Goal: Contribute content: Add original content to the website for others to see

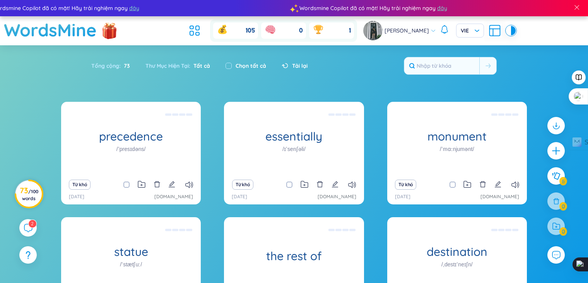
click at [31, 196] on span "/ 100 words" at bounding box center [30, 194] width 16 height 13
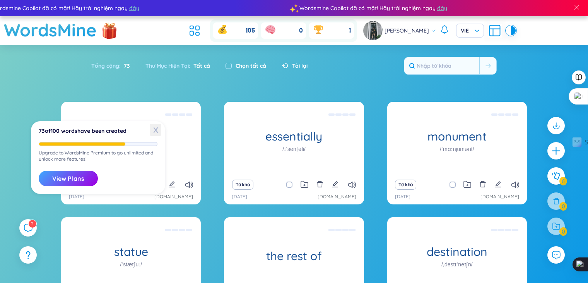
click at [156, 129] on span "X" at bounding box center [156, 130] width 12 height 12
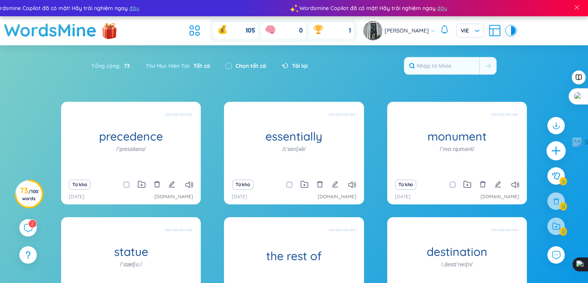
click at [556, 148] on icon "plus" at bounding box center [556, 150] width 11 height 11
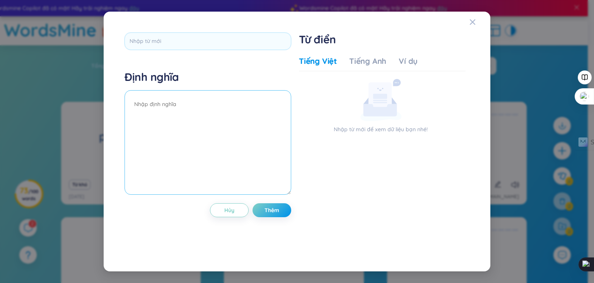
click at [195, 115] on textarea at bounding box center [208, 142] width 167 height 104
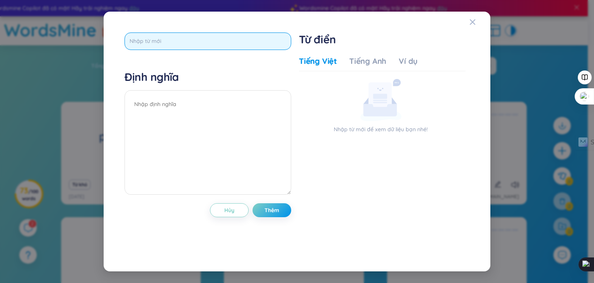
click at [205, 41] on input "text" at bounding box center [208, 41] width 167 height 17
paste input "get in touch with"
type input "get in touch with"
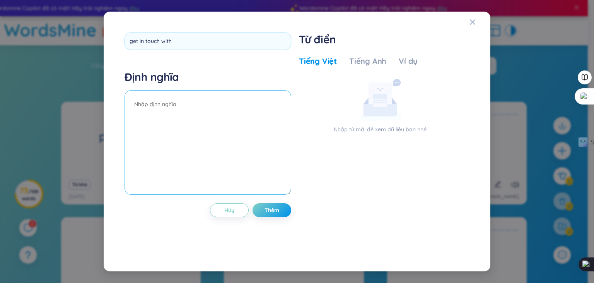
click at [218, 122] on textarea at bounding box center [208, 142] width 167 height 104
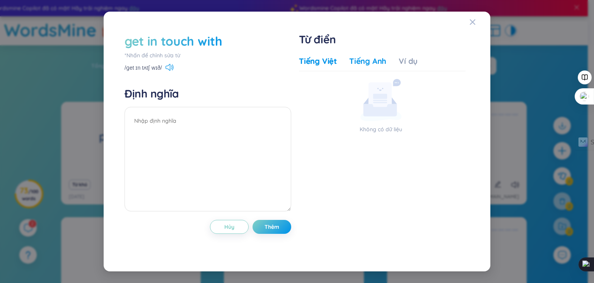
click at [368, 59] on div "Tiếng Anh" at bounding box center [367, 61] width 37 height 11
click at [305, 62] on div "Tiếng Việt" at bounding box center [318, 61] width 38 height 11
click at [207, 125] on textarea at bounding box center [208, 159] width 167 height 104
paste textarea "liện hệ, liên lạc với ai"
type textarea "liện hệ, liên lạc với ai"
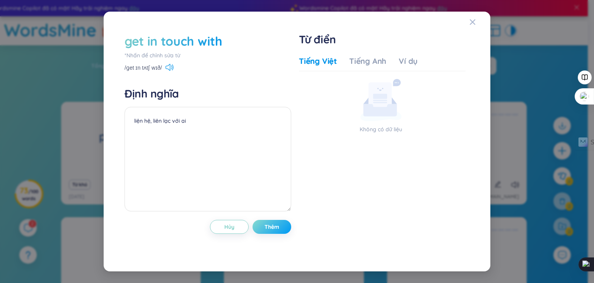
click at [282, 231] on button "Thêm" at bounding box center [272, 227] width 39 height 14
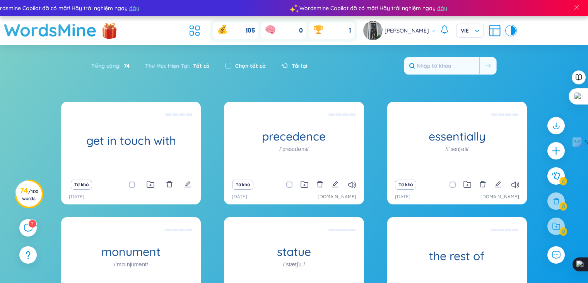
click at [297, 61] on div "Tải lại" at bounding box center [291, 66] width 34 height 16
drag, startPoint x: 297, startPoint y: 61, endPoint x: 299, endPoint y: 65, distance: 5.0
click at [299, 65] on div "Tải lại" at bounding box center [291, 66] width 34 height 16
click at [299, 65] on span "Tải lại" at bounding box center [299, 66] width 15 height 9
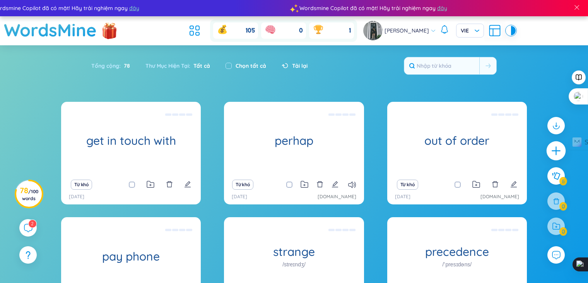
click at [558, 150] on icon "plus" at bounding box center [556, 150] width 11 height 11
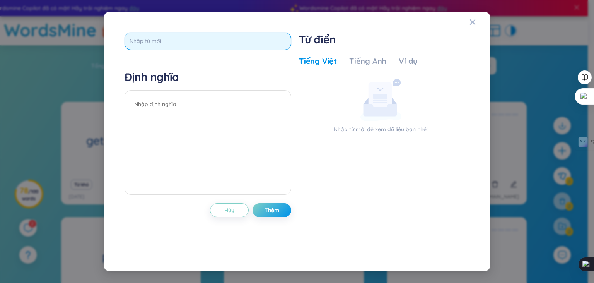
click at [224, 46] on input "text" at bounding box center [208, 41] width 167 height 17
paste input "Does it take long to"
type input "Does it take long to"
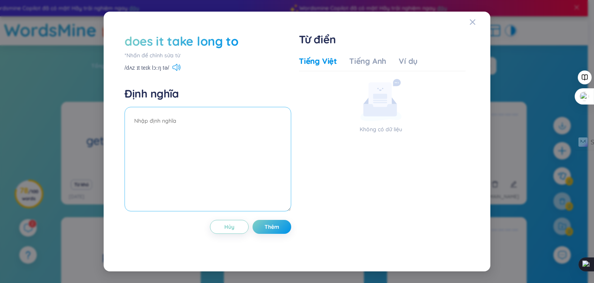
click at [228, 141] on textarea at bounding box center [208, 159] width 167 height 104
paste textarea "mất thời gian bao lâu. Ex: Does it take long to go to [GEOGRAPHIC_DATA]?"
click at [155, 133] on textarea "mất thời gian bao lâu. Ex: Does it take long to go to [GEOGRAPHIC_DATA]?" at bounding box center [208, 159] width 167 height 104
type textarea "mất thời gian bao lâu. Ex: Does it take long to go to [GEOGRAPHIC_DATA]?"
click at [270, 233] on div "does it take long to *Nhấn để chỉnh sửa từ /dʌz ɪt teɪk lɔːŋ tə/ Định nghĩa mất…" at bounding box center [208, 142] width 167 height 218
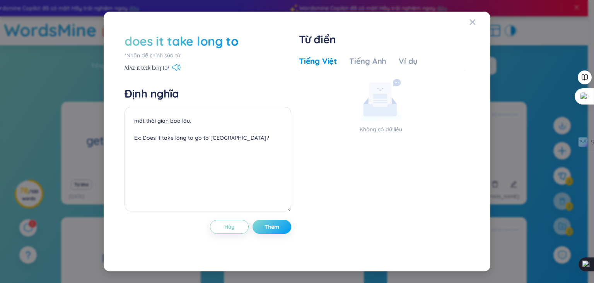
click at [282, 222] on button "Thêm" at bounding box center [272, 227] width 39 height 14
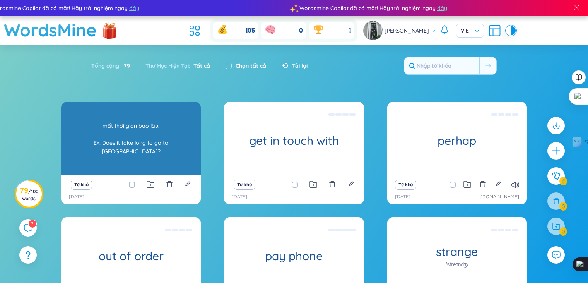
click at [147, 142] on div "mất thời gian bao lâu. Ex: Does it take long to go to [GEOGRAPHIC_DATA]?" at bounding box center [131, 139] width 132 height 70
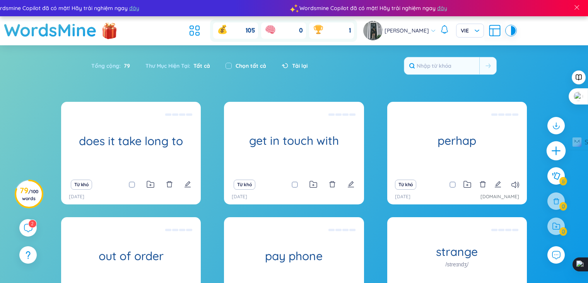
click at [550, 150] on div at bounding box center [556, 150] width 19 height 19
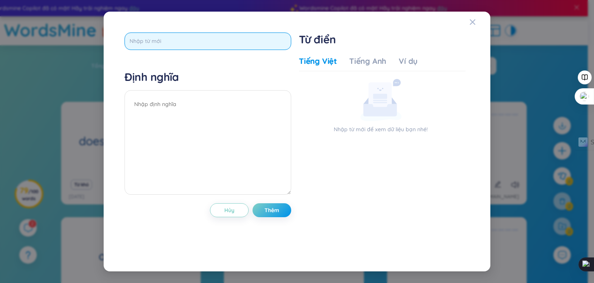
click at [202, 43] on input "text" at bounding box center [208, 41] width 167 height 17
paste input "anywhere from ... to.."
type input "anywhere from ... to.."
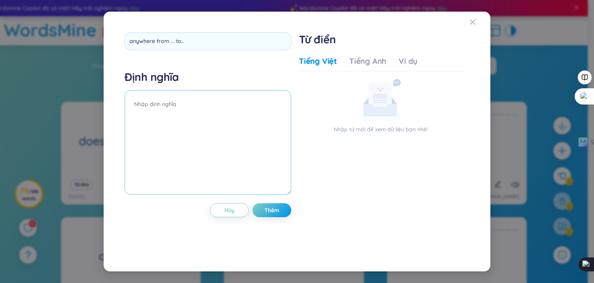
click at [199, 129] on textarea at bounding box center [208, 142] width 167 height 104
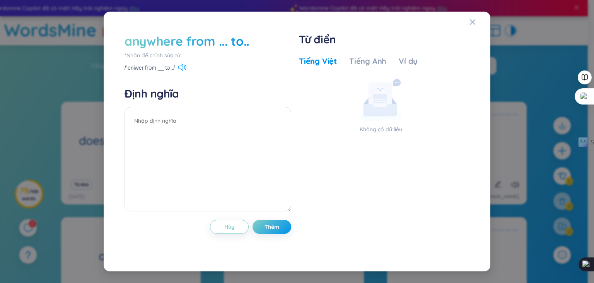
click at [185, 67] on icon at bounding box center [186, 67] width 2 height 6
click at [193, 127] on textarea at bounding box center [208, 159] width 167 height 104
paste textarea "chỉ phạm vi từ... đến..."
type textarea "chỉ phạm vi từ... đến..."
click at [279, 229] on button "Thêm" at bounding box center [272, 227] width 39 height 14
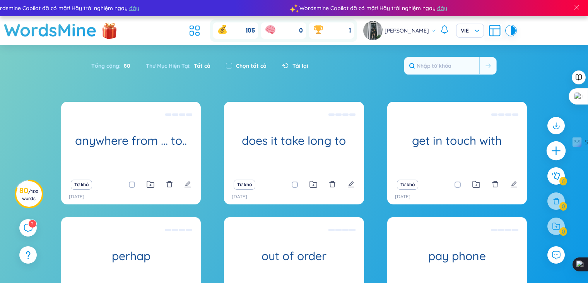
click at [550, 153] on div at bounding box center [556, 150] width 19 height 19
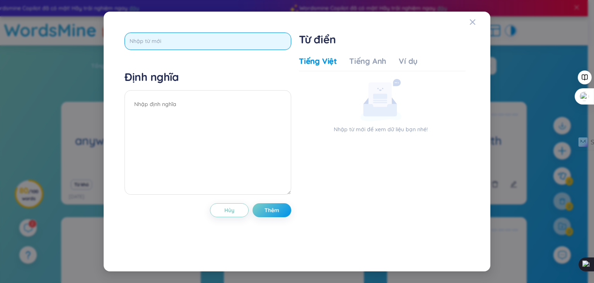
click at [233, 43] on input "text" at bounding box center [208, 41] width 167 height 17
paste input "application form"
type input "application form"
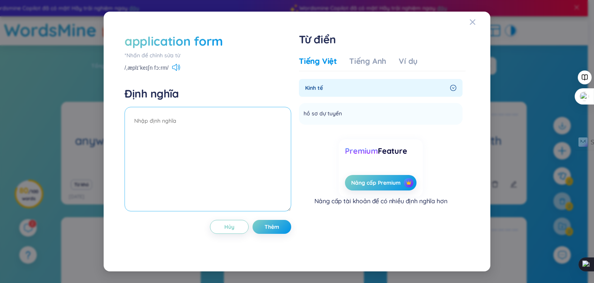
click at [233, 159] on textarea at bounding box center [208, 159] width 167 height 104
click at [378, 115] on li "hồ sơ dự tuyển Thêm" at bounding box center [381, 114] width 164 height 22
click at [346, 112] on icon at bounding box center [348, 112] width 7 height 7
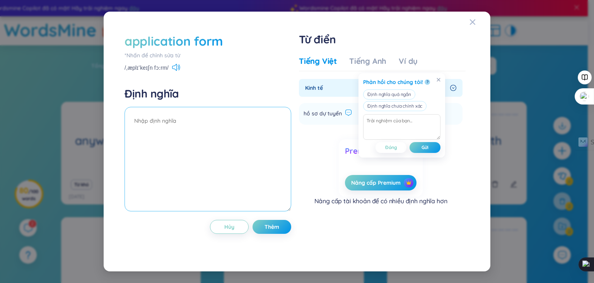
click at [241, 145] on textarea at bounding box center [208, 159] width 167 height 104
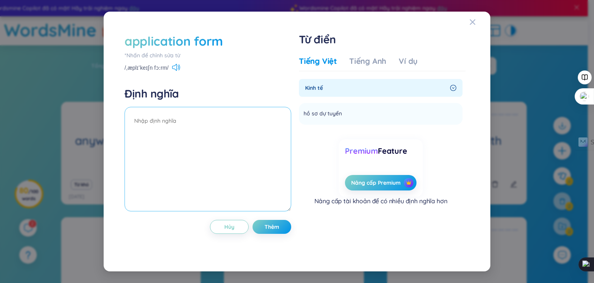
click at [235, 133] on textarea at bounding box center [208, 159] width 167 height 104
type textarea "d"
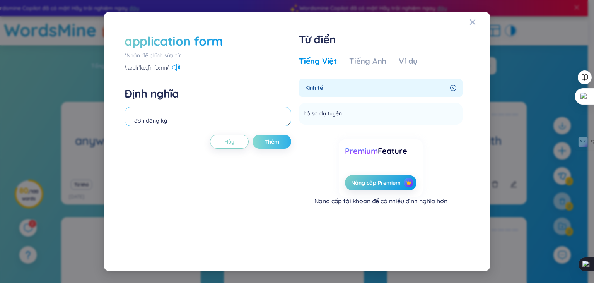
type textarea "đơn đăng ký"
click at [268, 143] on span "Thêm" at bounding box center [272, 142] width 15 height 8
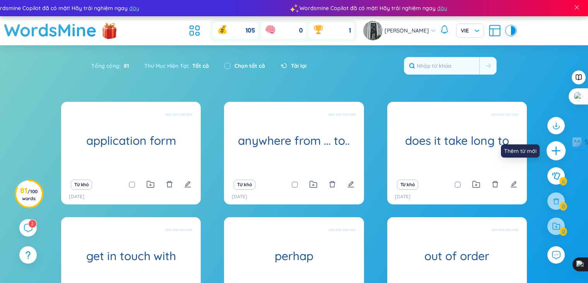
click at [557, 151] on icon "plus" at bounding box center [556, 151] width 9 height 1
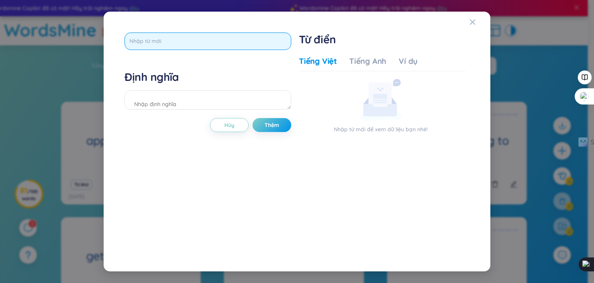
click at [253, 46] on input "text" at bounding box center [208, 41] width 167 height 17
paste input "fill out"
type input "fill out"
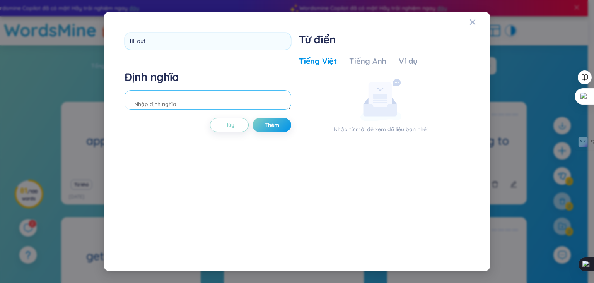
click at [219, 96] on div "Định nghĩa" at bounding box center [208, 91] width 167 height 42
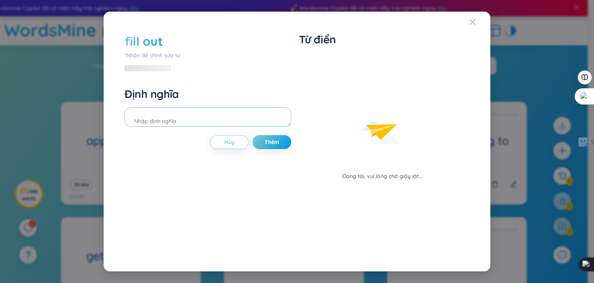
click at [221, 119] on textarea at bounding box center [208, 116] width 167 height 19
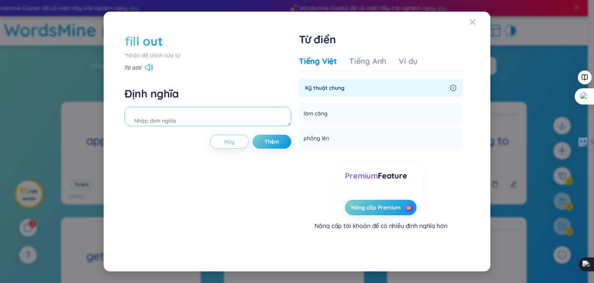
click at [222, 119] on textarea at bounding box center [208, 116] width 167 height 19
type textarea "d"
type textarea "điền vào"
click at [259, 142] on button "Thêm" at bounding box center [272, 142] width 39 height 14
